Goal: Complete application form

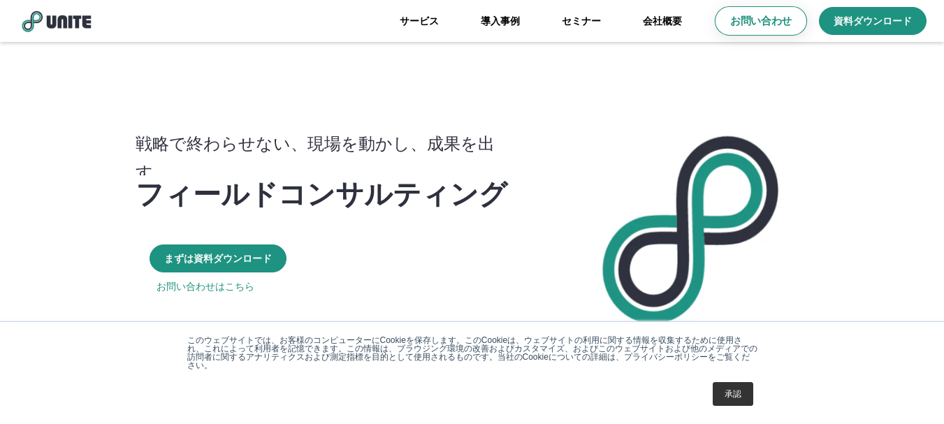
click at [756, 16] on p "お問い合わせ" at bounding box center [760, 21] width 61 height 15
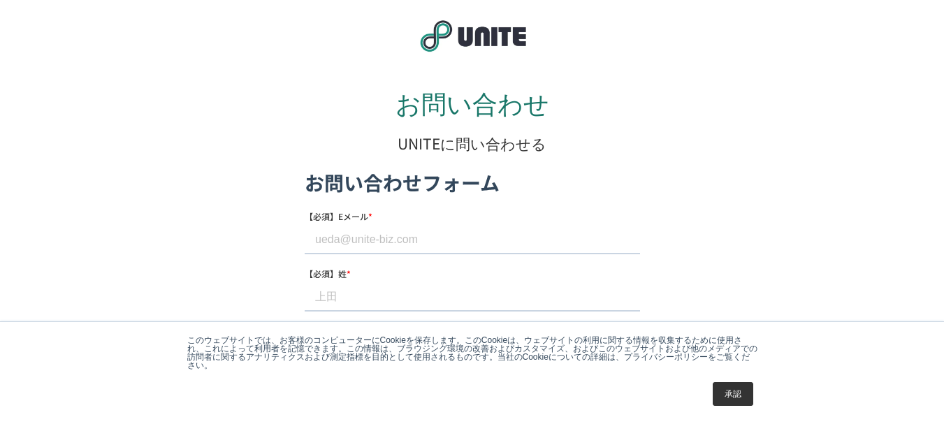
click at [332, 242] on input "【必須】Eメール *" at bounding box center [471, 240] width 335 height 28
paste input "[EMAIL_ADDRESS][DOMAIN_NAME]"
type input "[EMAIL_ADDRESS][DOMAIN_NAME]"
click at [426, 295] on input "【必須】姓 *" at bounding box center [471, 297] width 335 height 28
paste input "[PERSON_NAME]"
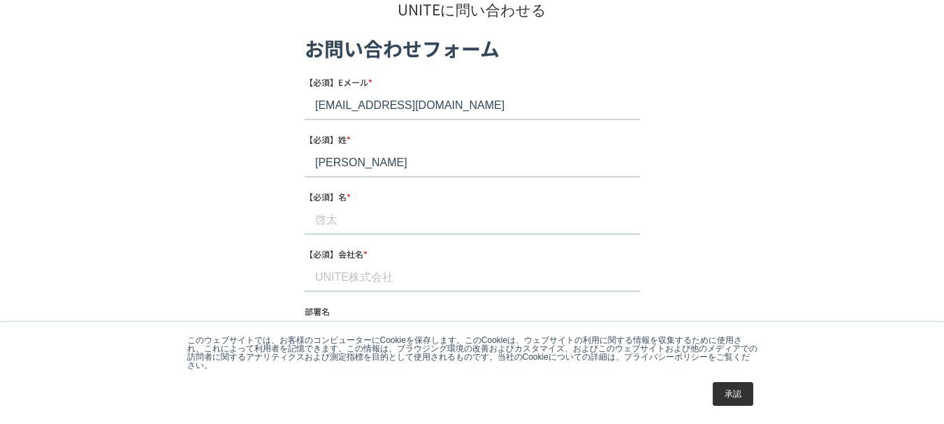
scroll to position [140, 0]
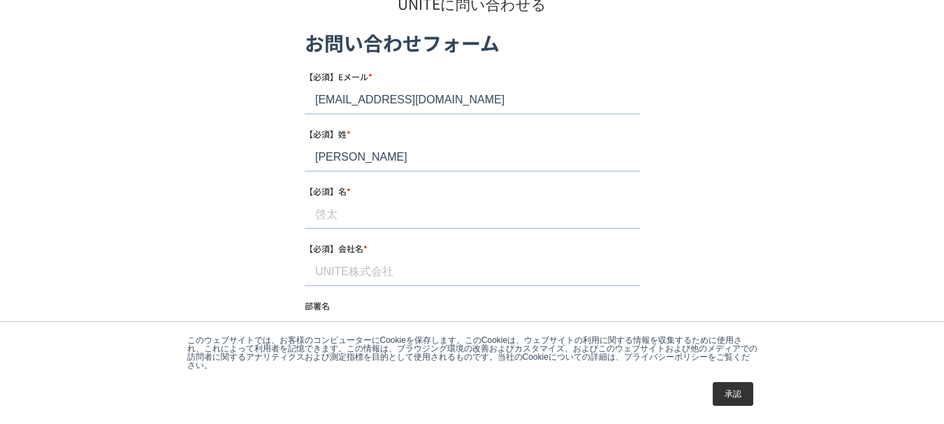
type input "[PERSON_NAME]"
click at [507, 217] on input "【必須】名 *" at bounding box center [471, 215] width 335 height 28
paste input "[PERSON_NAME]"
type input "[PERSON_NAME]"
click at [701, 210] on div "お問い合わせ UNITEに問い合わせる" at bounding box center [473, 387] width 716 height 912
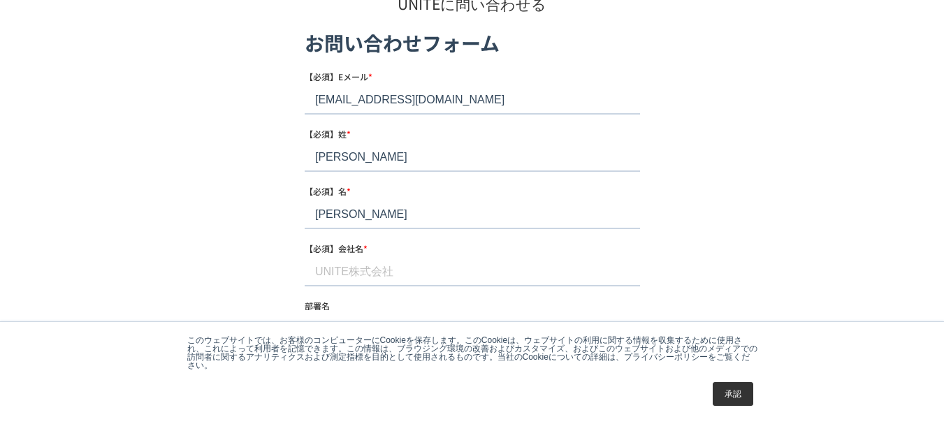
click at [491, 275] on input "【必須】会社名 *" at bounding box center [471, 272] width 335 height 28
paste input "株式会社インテリジェントフォース"
type input "株式会社インテリジェントフォース"
click at [726, 238] on div "お問い合わせ UNITEに問い合わせる" at bounding box center [473, 387] width 716 height 912
click at [722, 413] on div "このウェブサイトでは、お客様のコンピューターにCookieを保存します。このCookieは、ウェブサイトの利用に関する情報を収集するために使用され、これによっ…" at bounding box center [472, 373] width 699 height 102
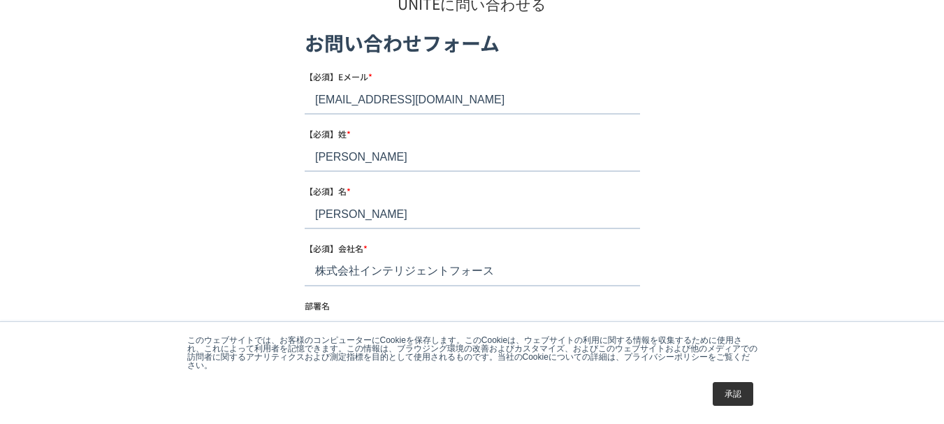
click at [732, 400] on link "承認" at bounding box center [733, 394] width 41 height 24
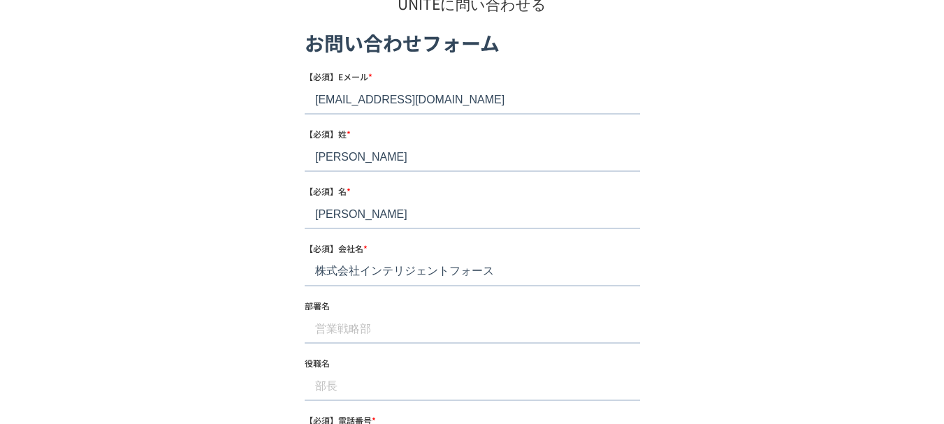
drag, startPoint x: 732, startPoint y: 400, endPoint x: 688, endPoint y: 361, distance: 58.9
click at [688, 361] on div "お問い合わせ UNITEに問い合わせる" at bounding box center [473, 387] width 716 height 912
drag, startPoint x: 688, startPoint y: 361, endPoint x: 648, endPoint y: 336, distance: 47.3
click at [648, 336] on div "お問い合わせ UNITEに問い合わせる" at bounding box center [473, 387] width 716 height 912
drag, startPoint x: 528, startPoint y: 329, endPoint x: 470, endPoint y: 329, distance: 58.0
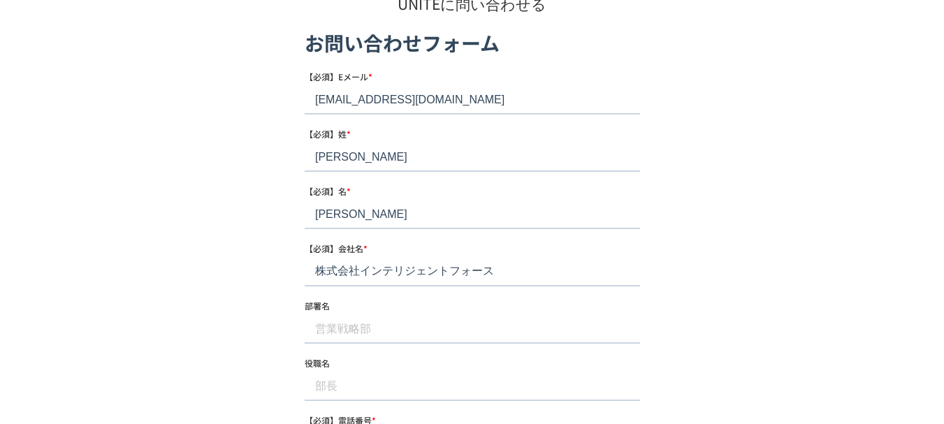
click at [470, 329] on input "部署名" at bounding box center [471, 329] width 335 height 28
paste input "補助金獲得支援"
type input "補助金獲得支援"
drag, startPoint x: 794, startPoint y: 296, endPoint x: 689, endPoint y: 324, distance: 108.7
click at [689, 324] on div "お問い合わせ UNITEに問い合わせる" at bounding box center [473, 387] width 716 height 912
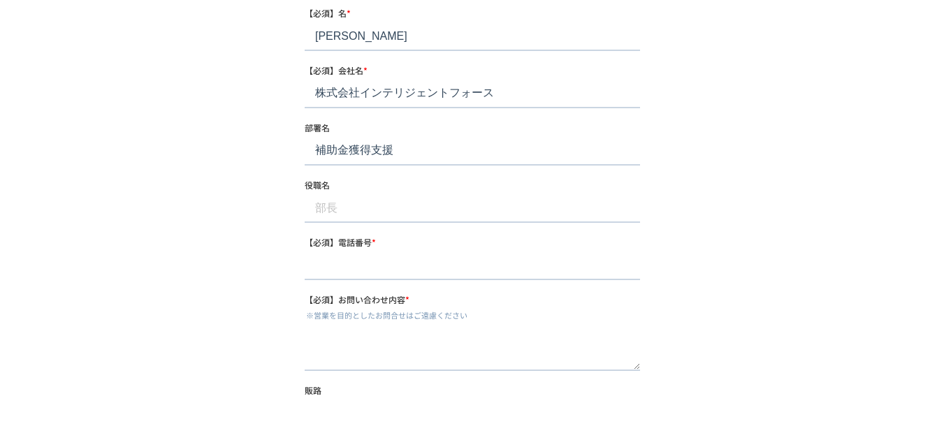
scroll to position [349, 0]
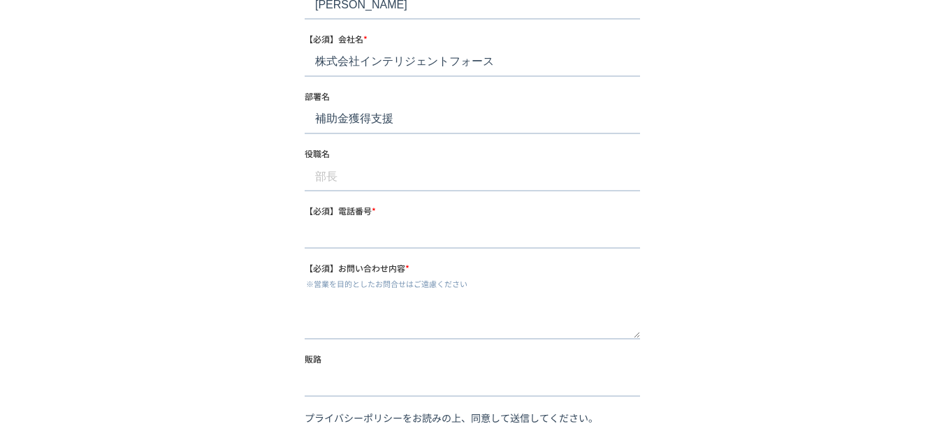
click at [330, 234] on input "【必須】電話番号 *" at bounding box center [471, 235] width 335 height 28
paste input "08043520215"
type input "08043520215"
click at [352, 319] on textarea "【必須】お問い合わせ内容 *" at bounding box center [471, 317] width 335 height 46
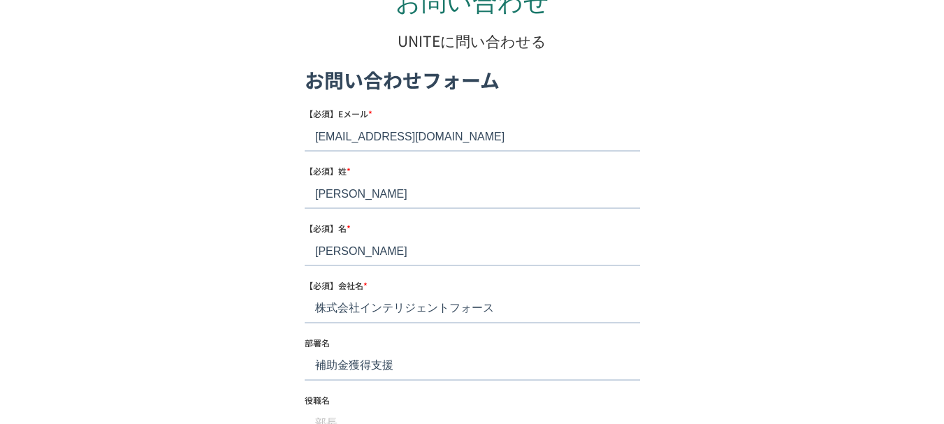
scroll to position [280, 0]
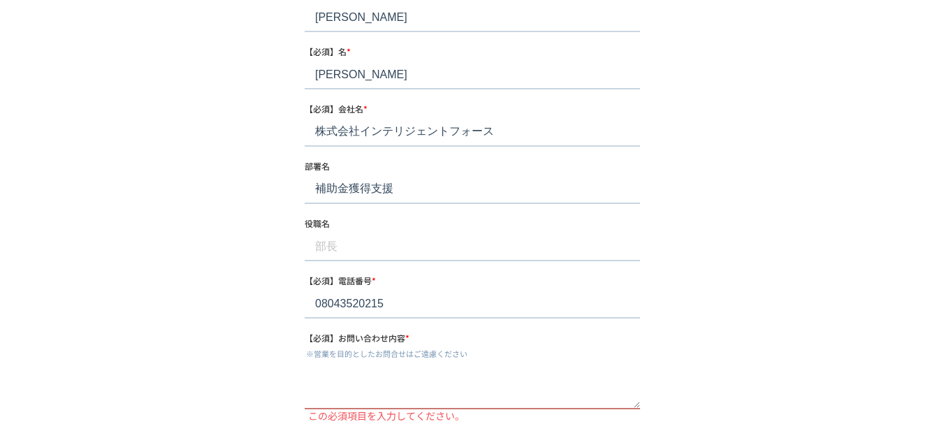
drag, startPoint x: 42, startPoint y: 205, endPoint x: 292, endPoint y: 316, distance: 273.8
click at [292, 316] on div "お問い合わせ UNITEに問い合わせる" at bounding box center [473, 253] width 716 height 925
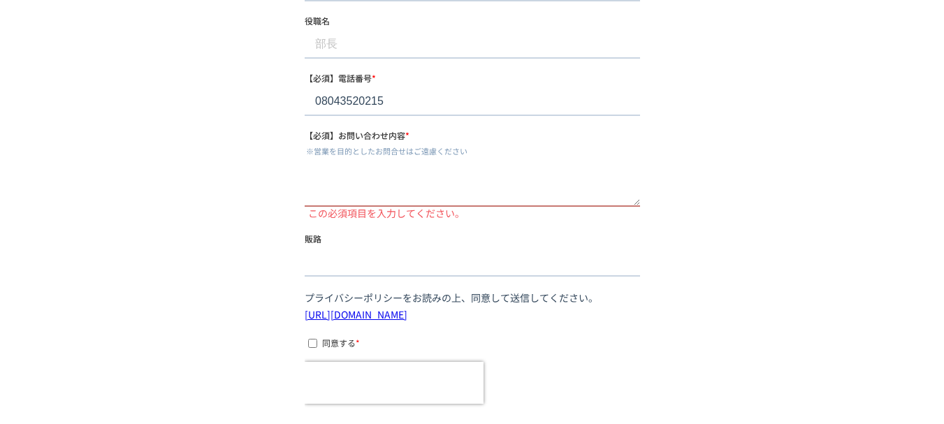
scroll to position [489, 0]
